Goal: Entertainment & Leisure: Consume media (video, audio)

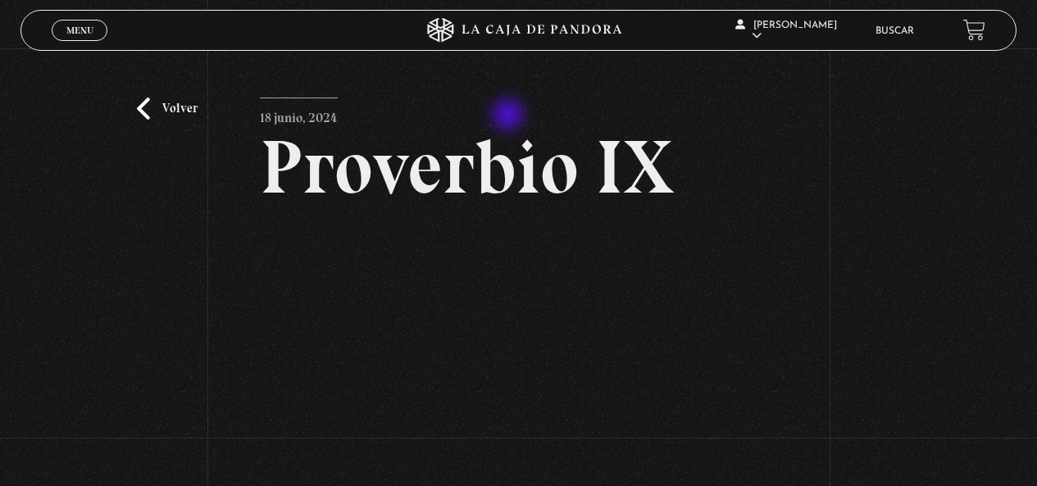
scroll to position [123, 0]
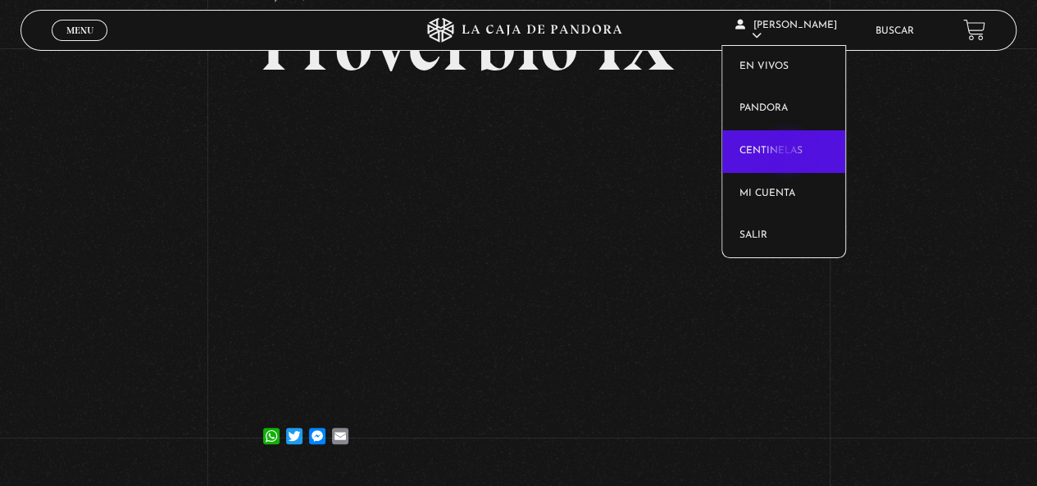
click at [788, 153] on link "Centinelas" at bounding box center [783, 151] width 123 height 43
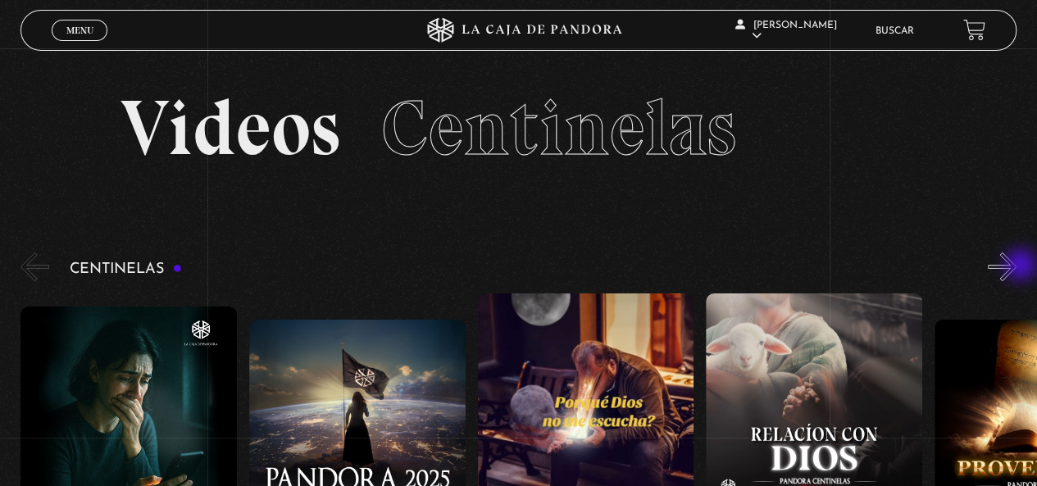
click at [1016, 266] on button "»" at bounding box center [1002, 266] width 29 height 29
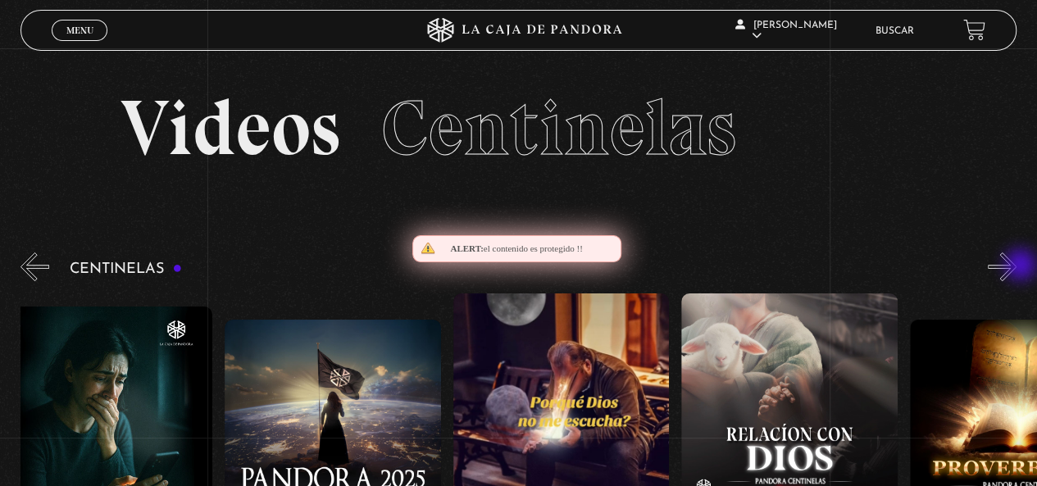
click at [1016, 266] on button "»" at bounding box center [1002, 266] width 29 height 29
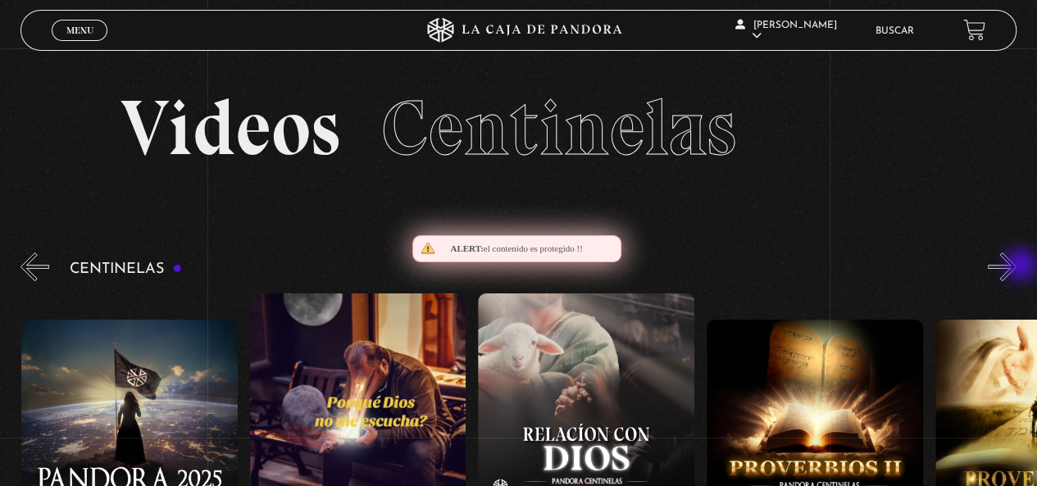
click at [1016, 266] on button "»" at bounding box center [1002, 266] width 29 height 29
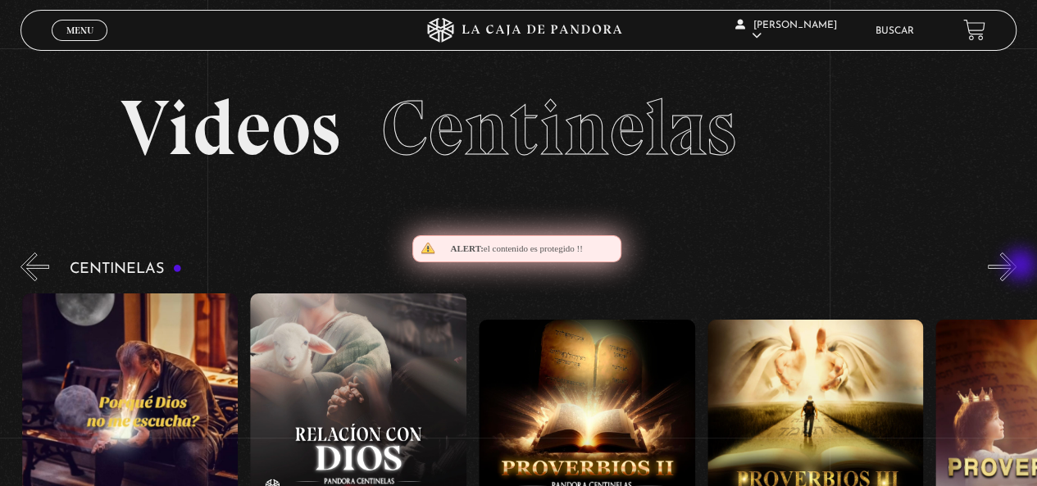
click at [1016, 266] on button "»" at bounding box center [1002, 266] width 29 height 29
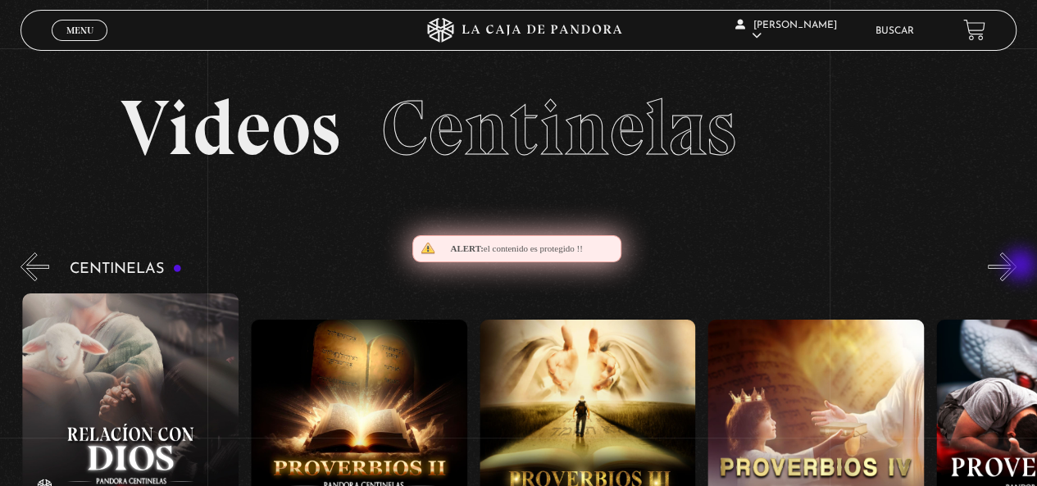
click at [1016, 266] on button "»" at bounding box center [1002, 266] width 29 height 29
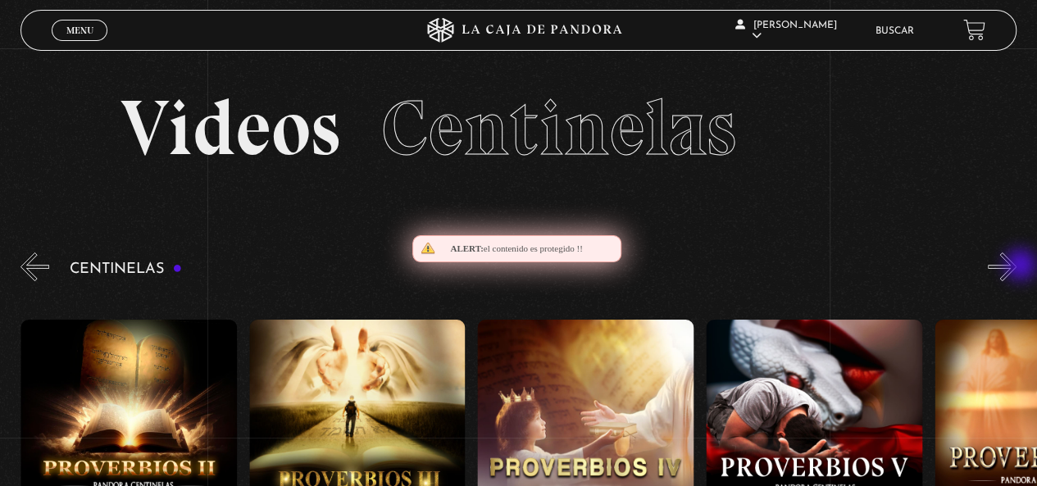
click at [1016, 266] on button "»" at bounding box center [1002, 266] width 29 height 29
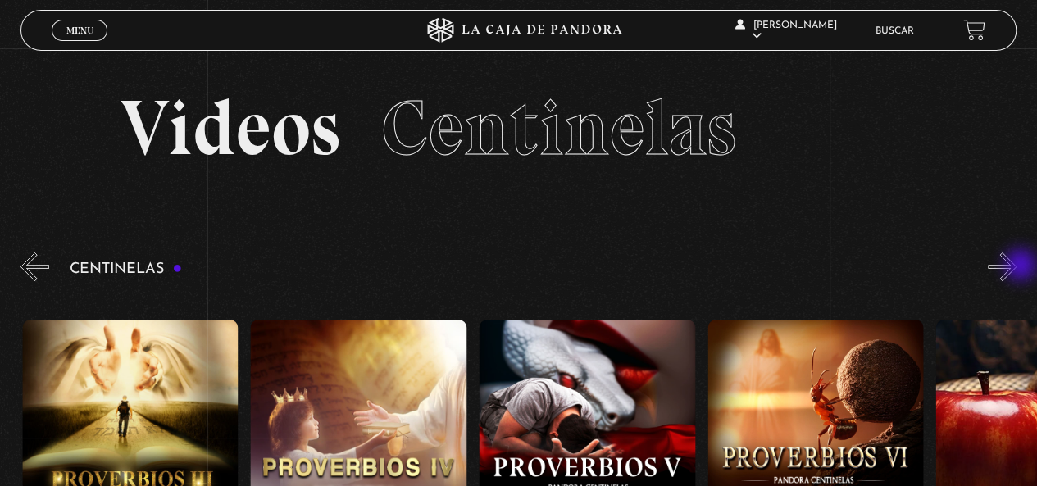
click at [1016, 266] on button "»" at bounding box center [1002, 266] width 29 height 29
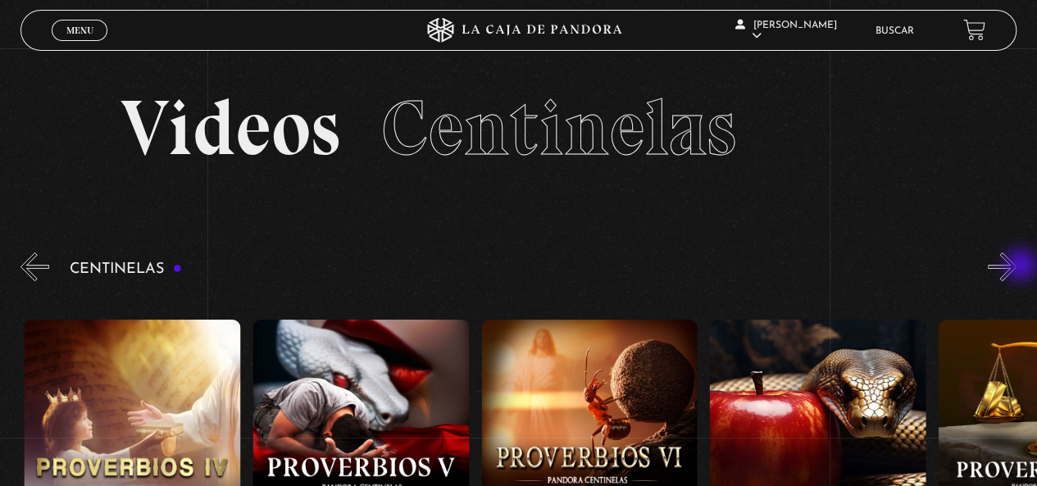
click at [1016, 266] on button "»" at bounding box center [1002, 266] width 29 height 29
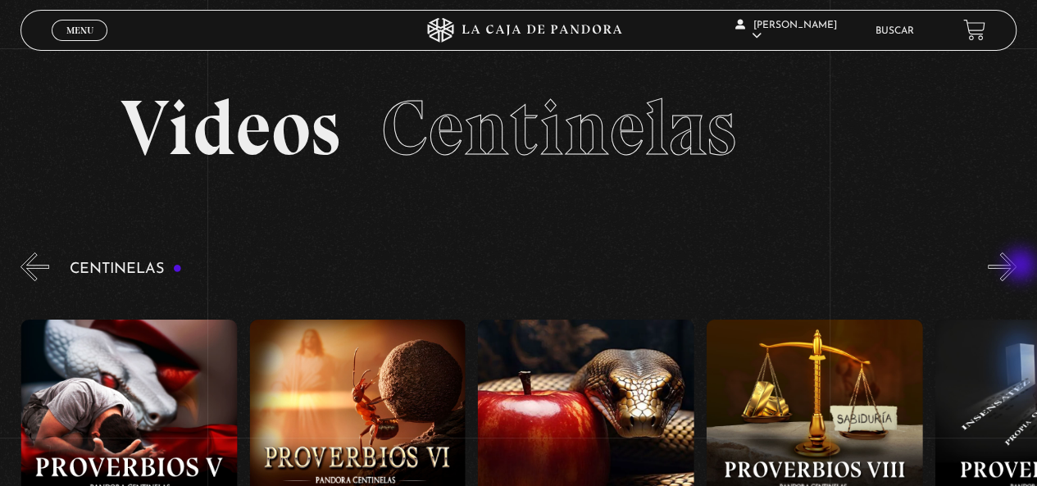
click at [1016, 266] on button "»" at bounding box center [1002, 266] width 29 height 29
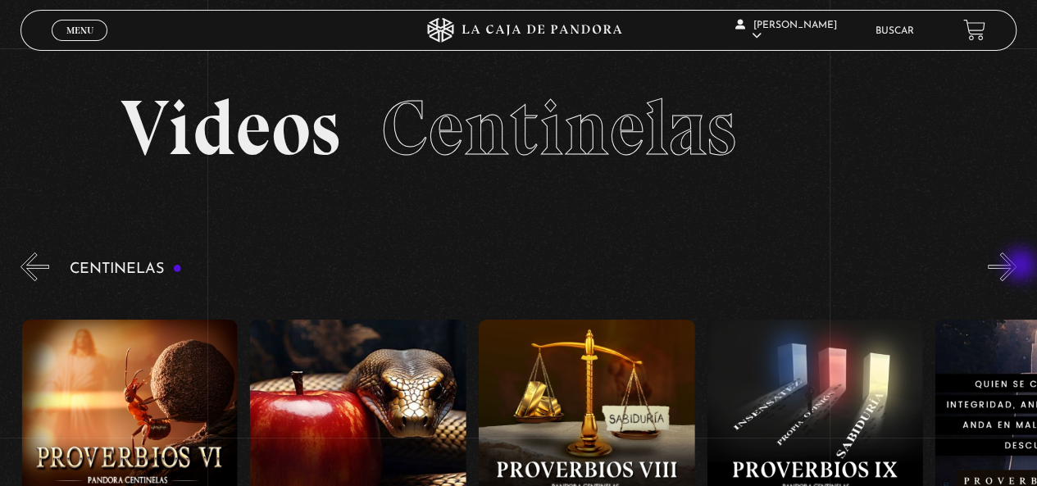
click at [1016, 266] on button "»" at bounding box center [1002, 266] width 29 height 29
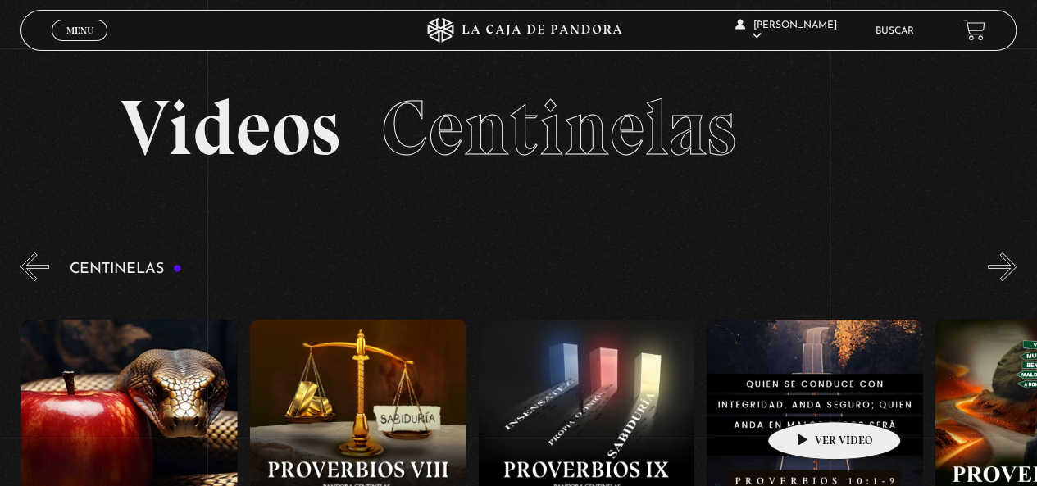
scroll to position [0, 2055]
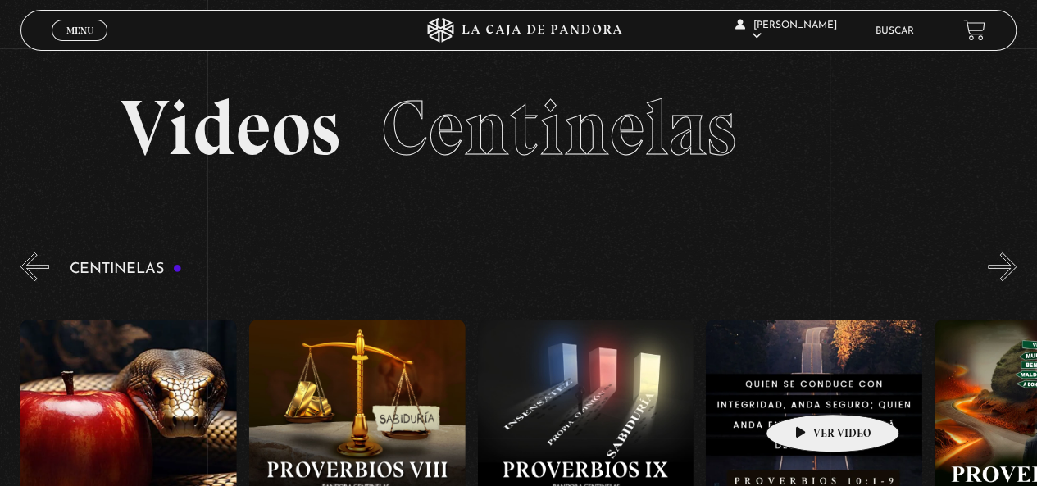
click at [806, 389] on figure at bounding box center [814, 467] width 216 height 295
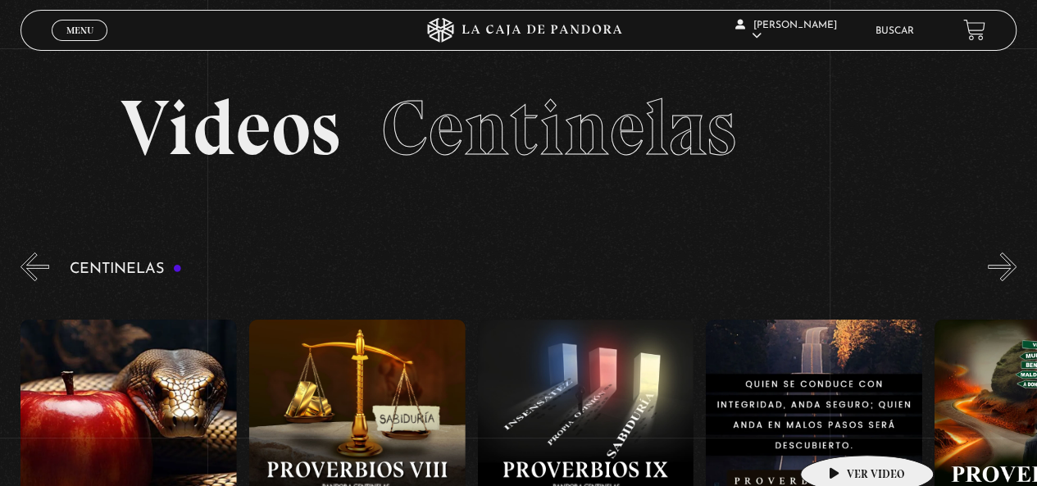
click at [841, 430] on figure at bounding box center [814, 467] width 216 height 295
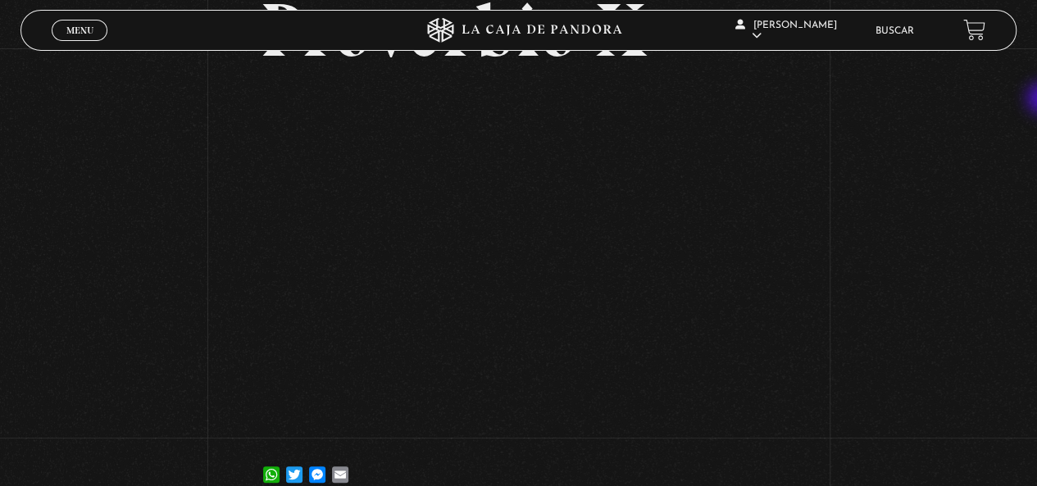
scroll to position [154, 0]
